Goal: Task Accomplishment & Management: Manage account settings

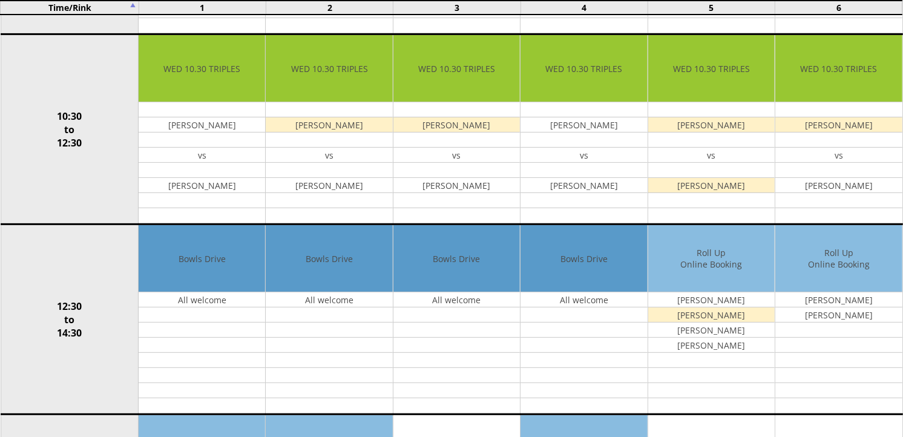
scroll to position [336, 0]
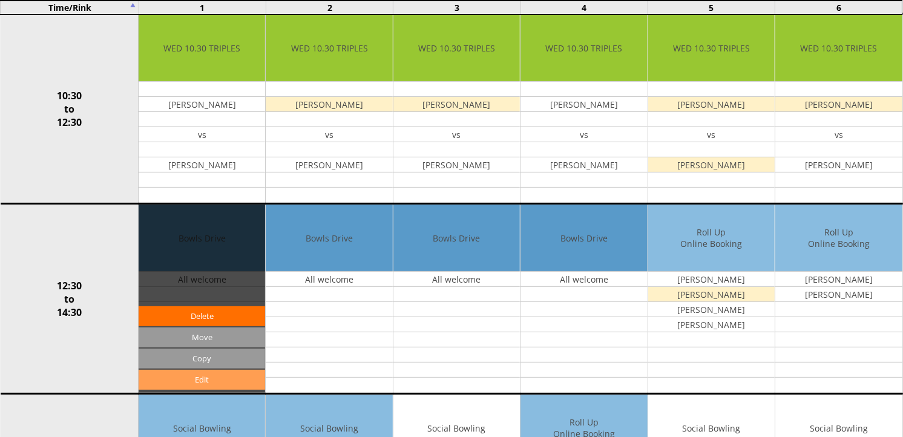
click at [197, 383] on link "Edit" at bounding box center [202, 380] width 127 height 20
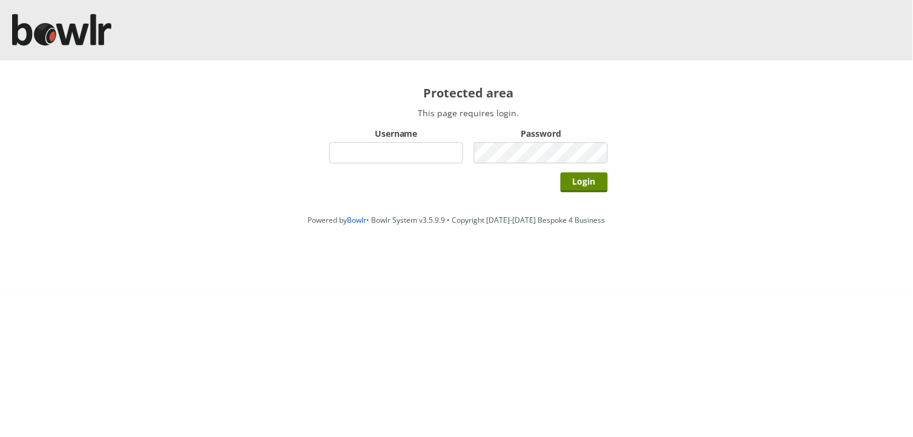
click at [395, 147] on input "Username" at bounding box center [396, 152] width 134 height 21
type input "Director"
click at [561, 173] on input "Login" at bounding box center [584, 183] width 47 height 20
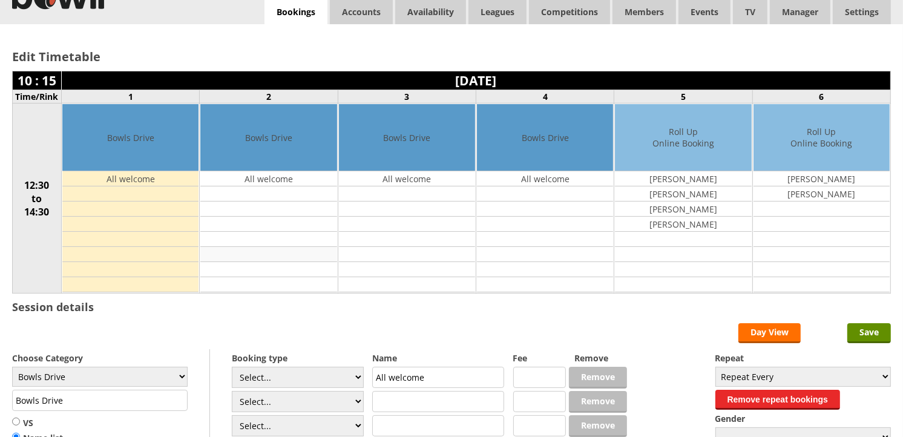
scroll to position [67, 0]
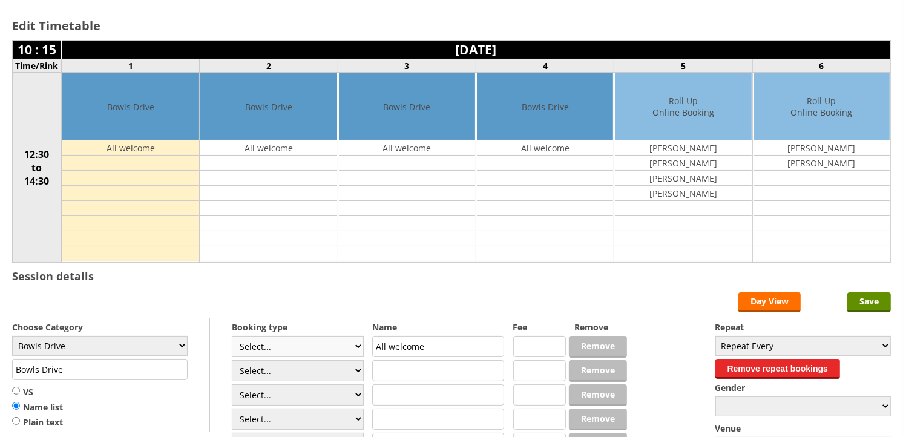
click at [361, 348] on select "Select... Club Competition (Member) Club Competition (Visitor) National (Member…" at bounding box center [298, 346] width 132 height 21
select select "1_50"
click at [232, 337] on select "Select... Club Competition (Member) Club Competition (Visitor) National (Member…" at bounding box center [298, 346] width 132 height 21
type input "5.0000"
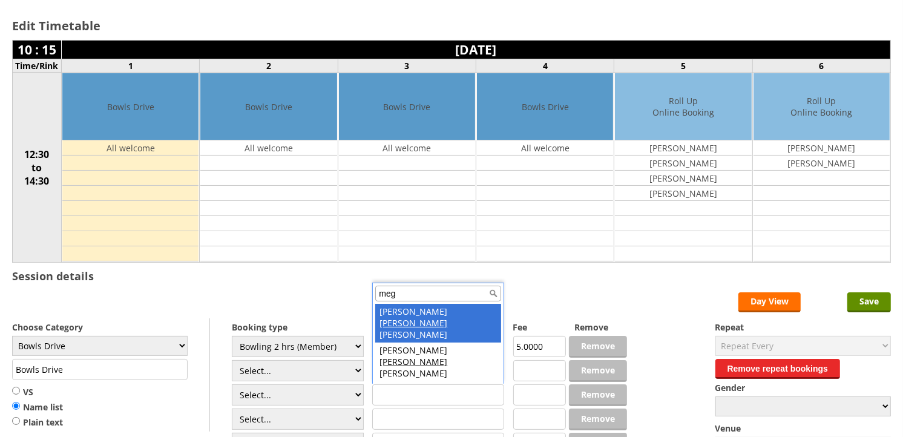
type input "meg"
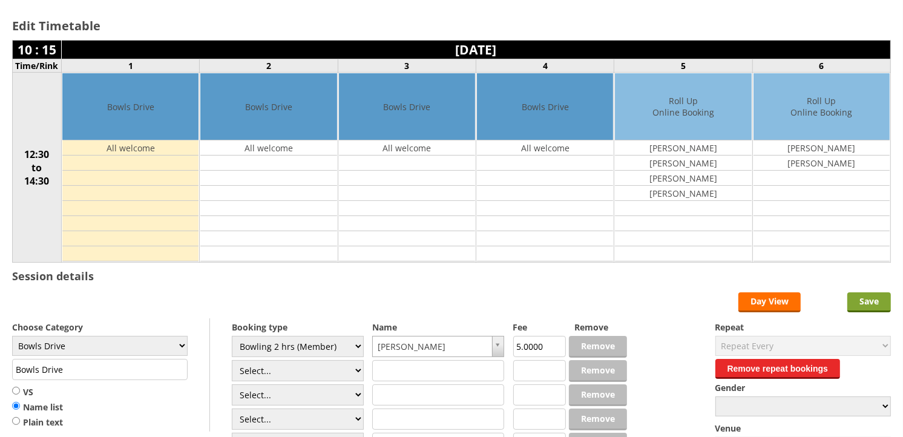
click at [868, 300] on input "Save" at bounding box center [870, 302] width 44 height 20
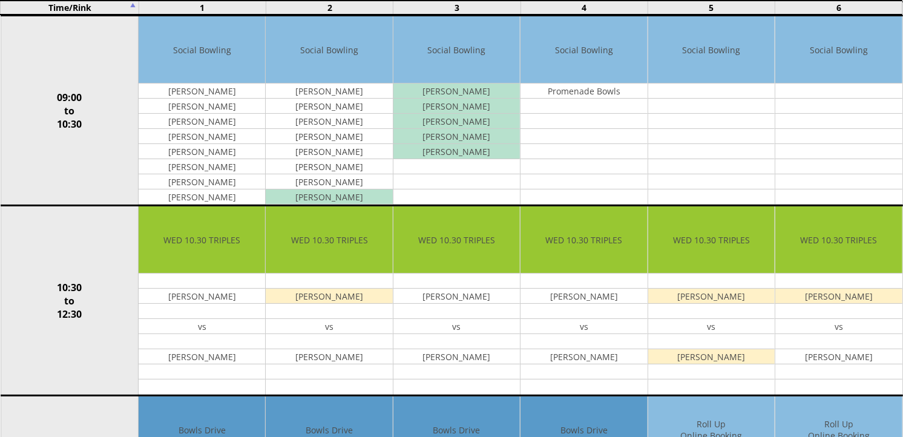
scroll to position [134, 0]
